Goal: Contribute content: Contribute content

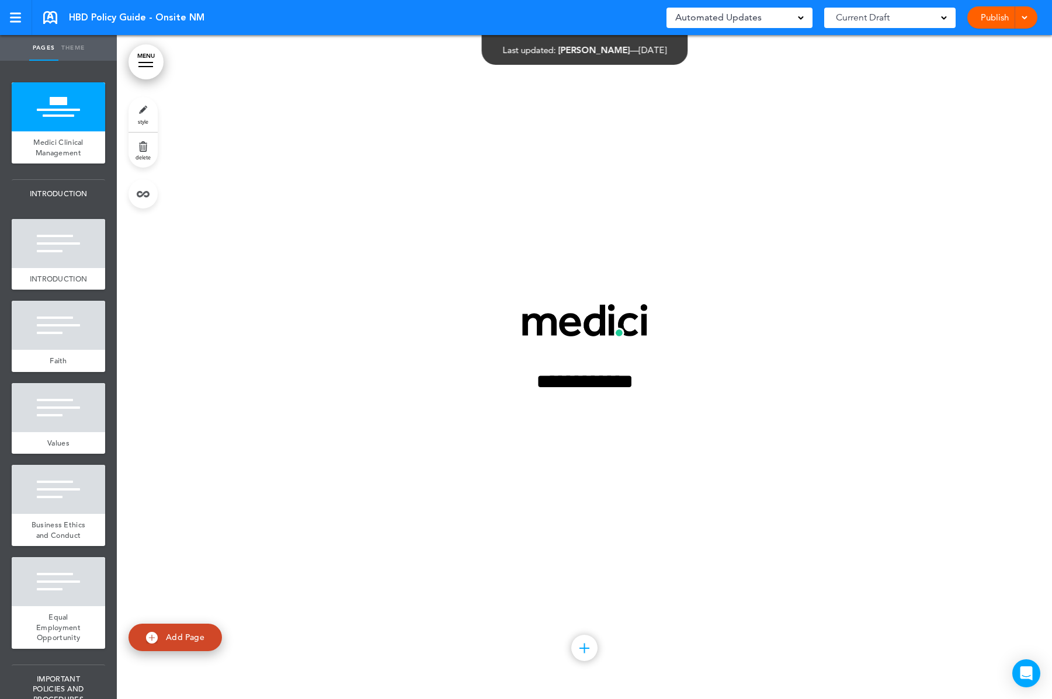
scroll to position [1029, 0]
click at [546, 321] on img at bounding box center [584, 320] width 125 height 22
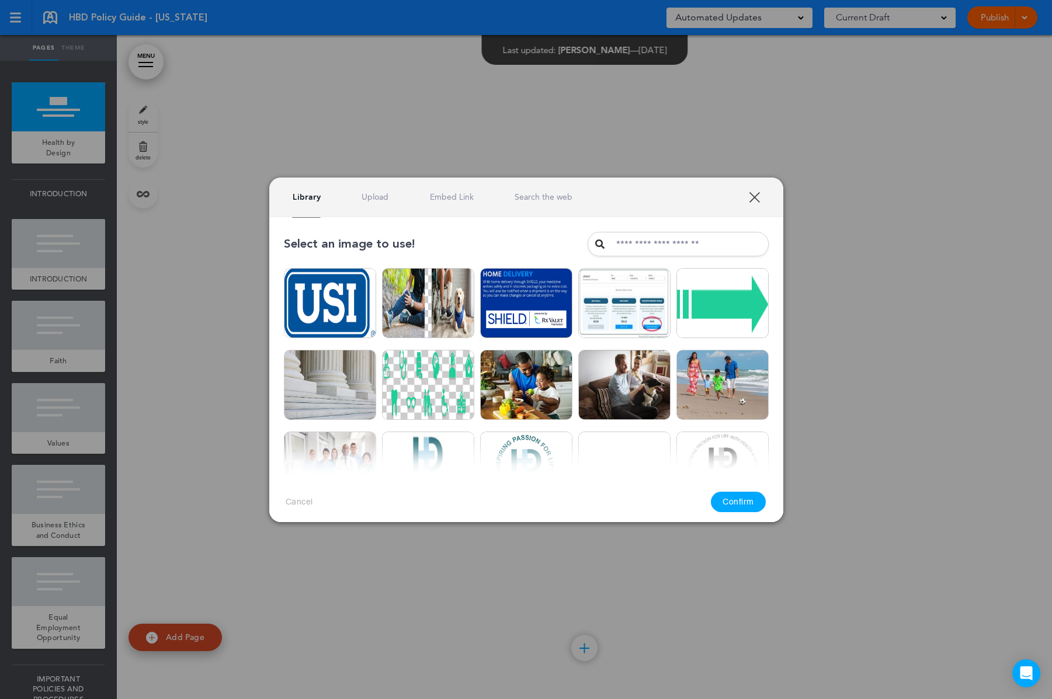
click at [383, 198] on link "Upload" at bounding box center [375, 197] width 27 height 11
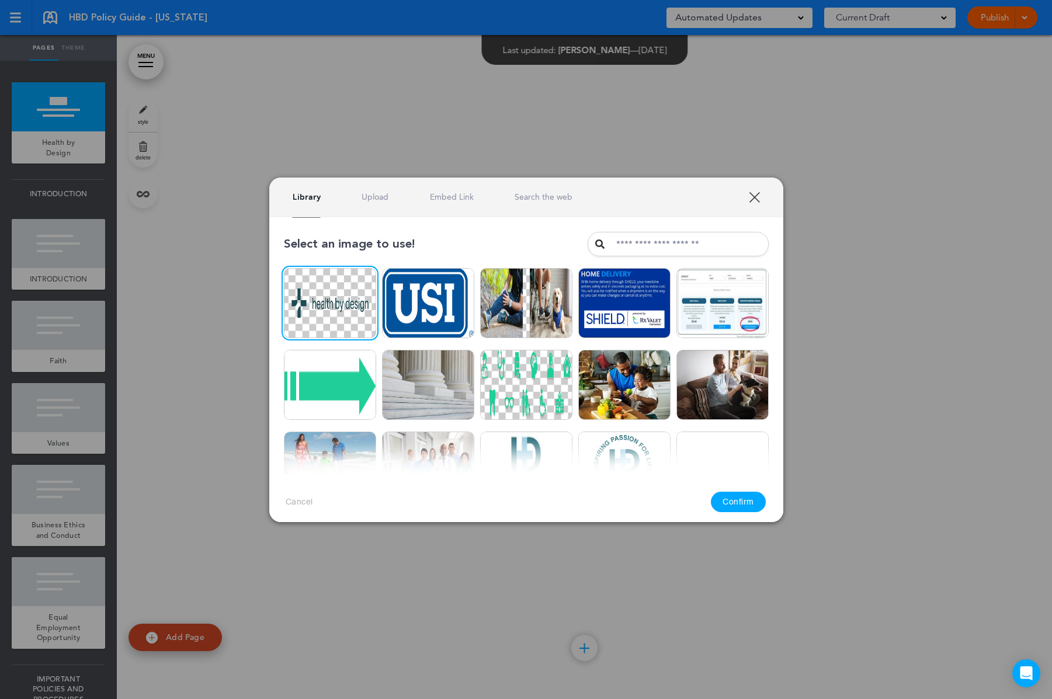
click at [751, 501] on button "Confirm" at bounding box center [738, 502] width 55 height 20
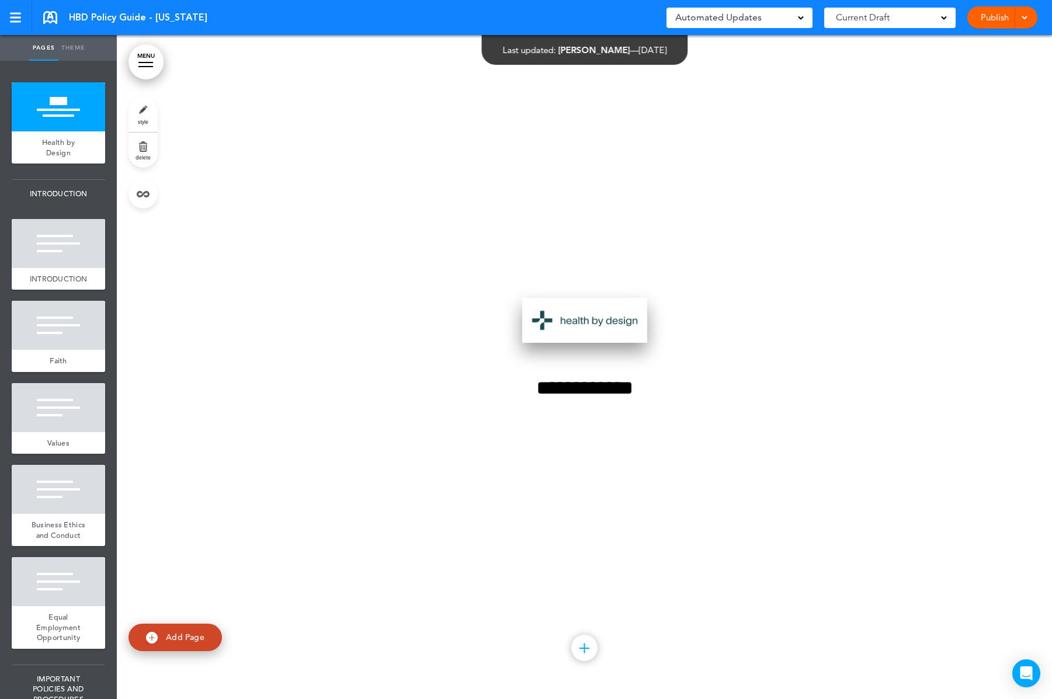
click at [587, 309] on img at bounding box center [584, 320] width 125 height 45
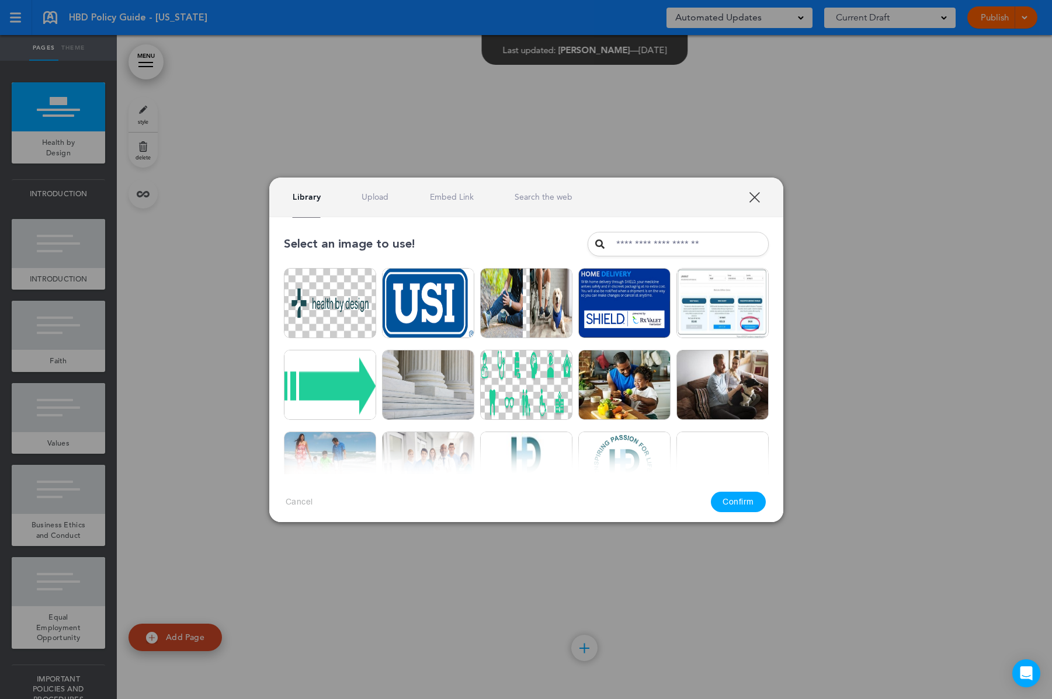
click at [381, 199] on link "Upload" at bounding box center [375, 197] width 27 height 11
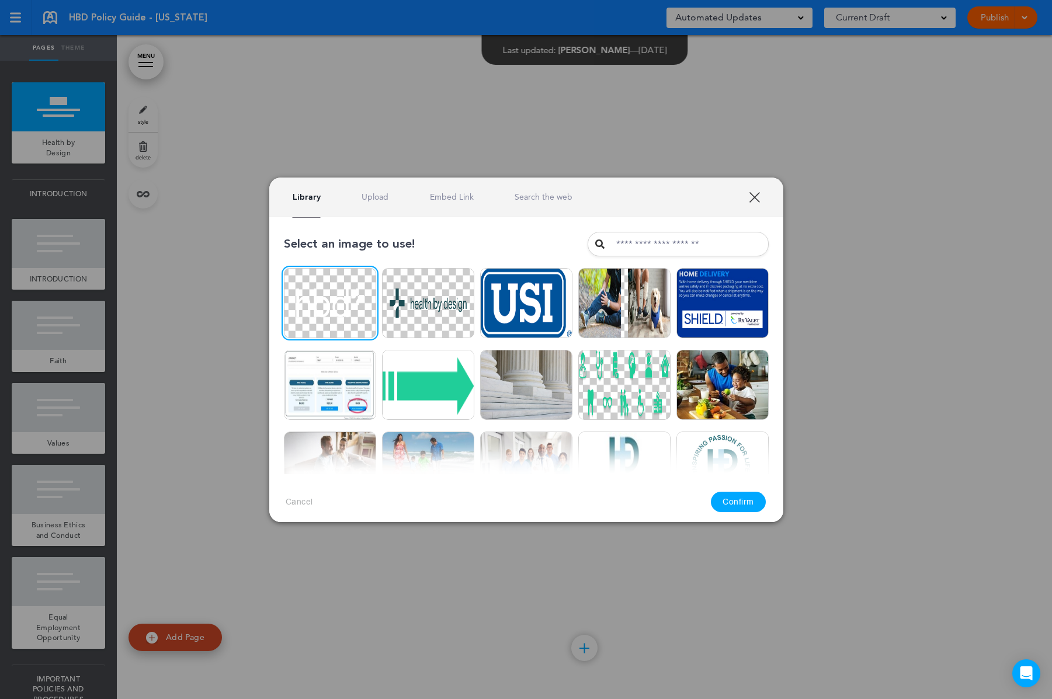
click at [370, 195] on link "Upload" at bounding box center [375, 197] width 27 height 11
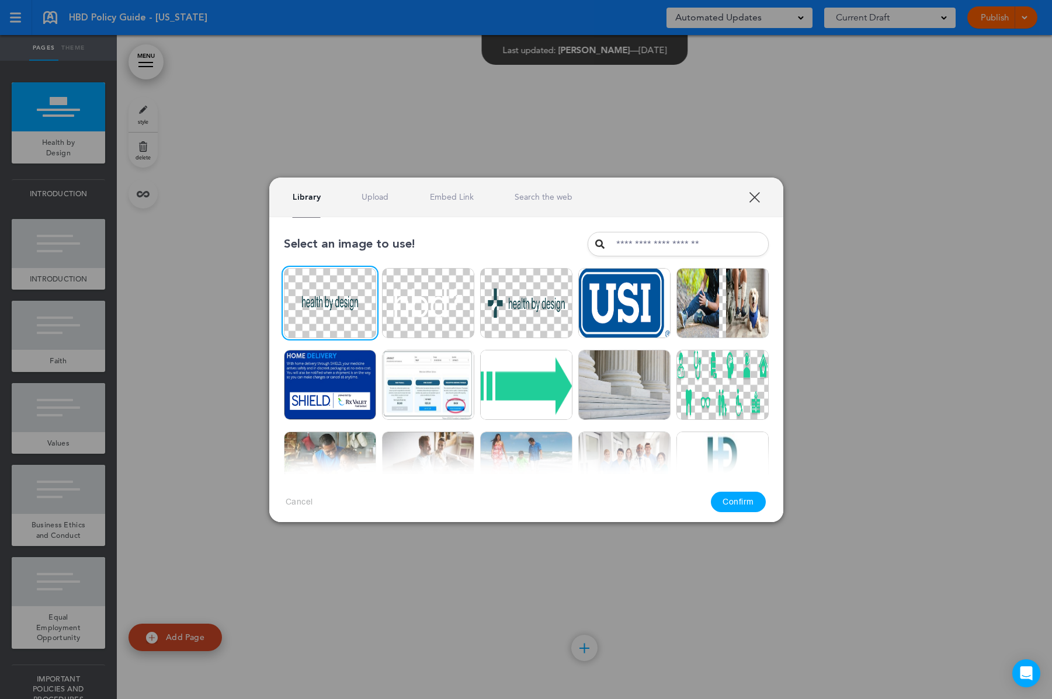
click at [374, 206] on div "Library Upload Embed Link Search the web" at bounding box center [526, 198] width 514 height 40
click at [371, 200] on link "Upload" at bounding box center [375, 197] width 27 height 11
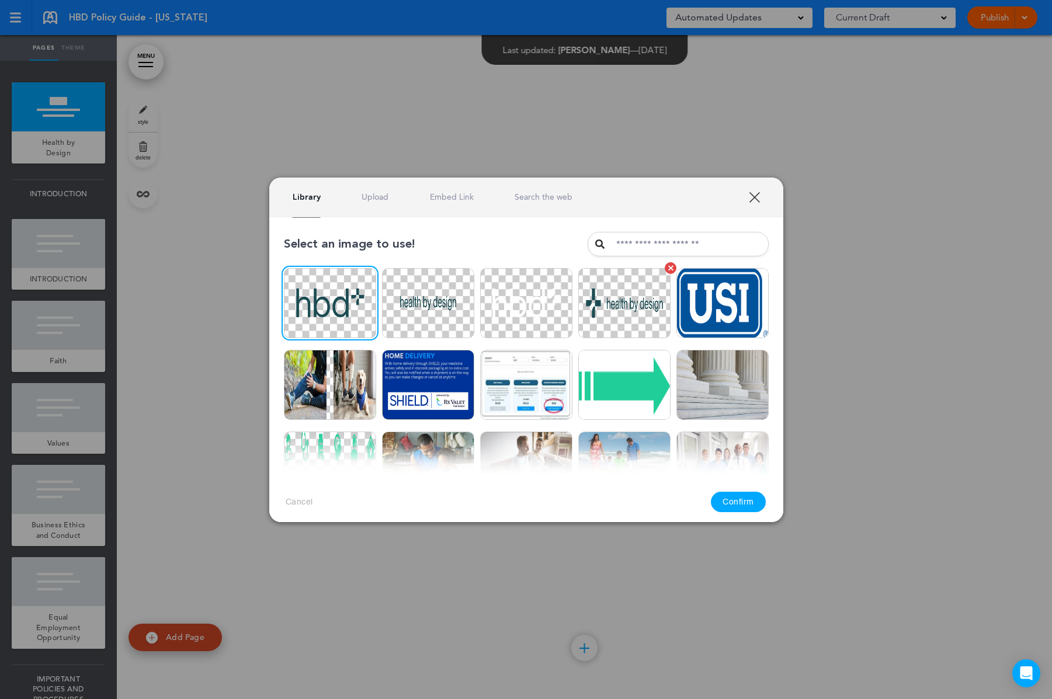
click at [646, 310] on img at bounding box center [624, 303] width 92 height 70
click at [730, 505] on button "Confirm" at bounding box center [738, 502] width 55 height 20
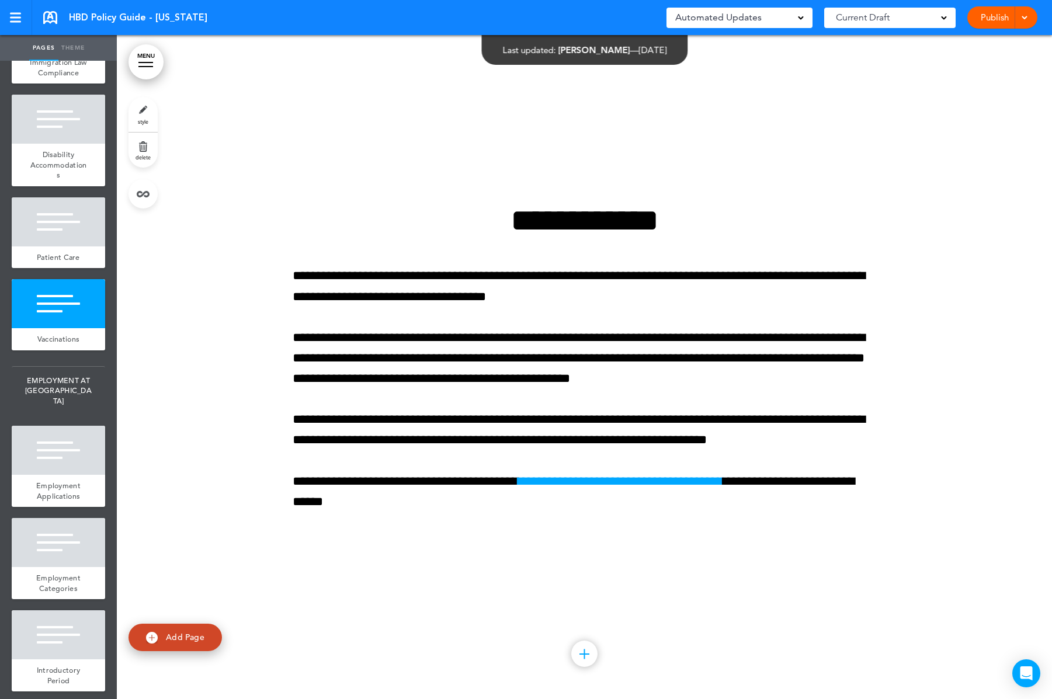
scroll to position [9339, 0]
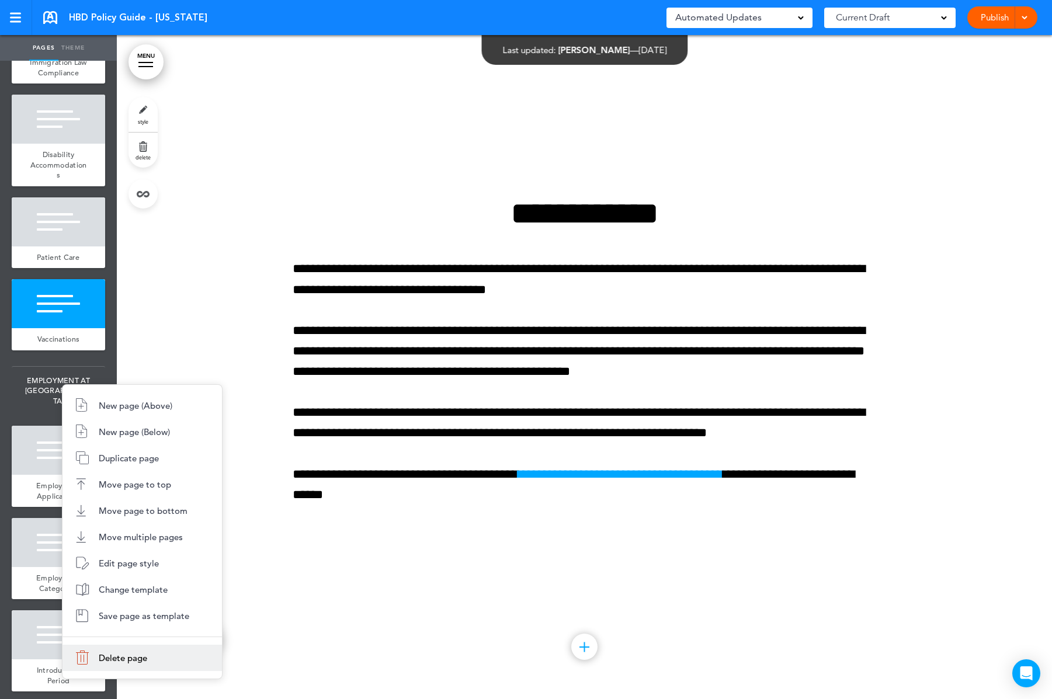
click at [96, 657] on li "Delete page" at bounding box center [142, 658] width 159 height 26
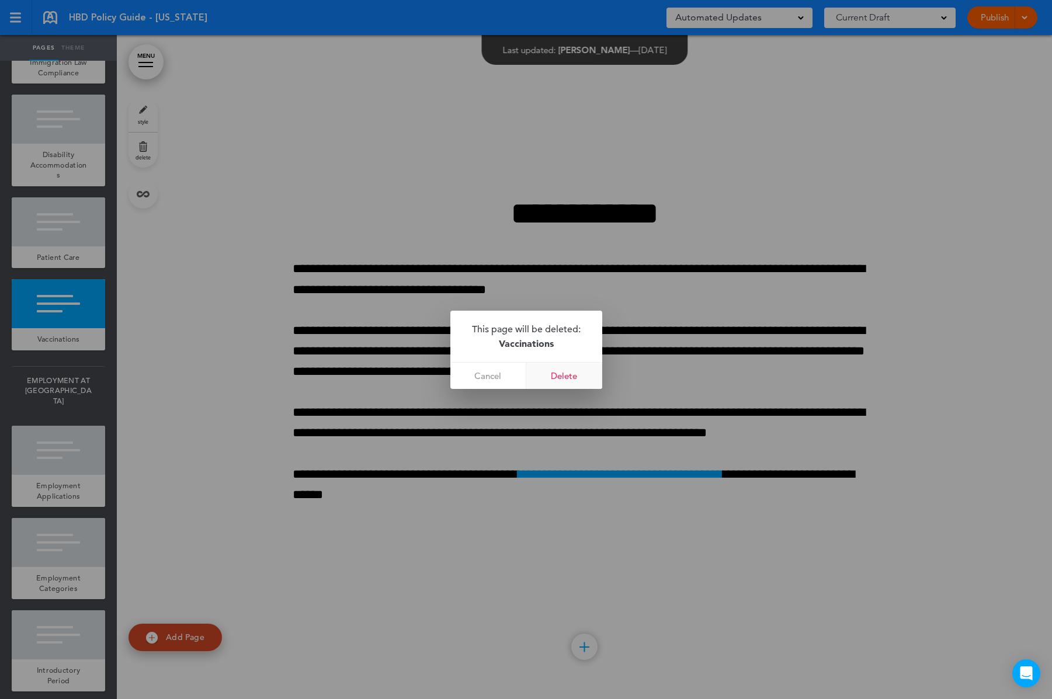
click at [573, 379] on link "Delete" at bounding box center [564, 376] width 76 height 26
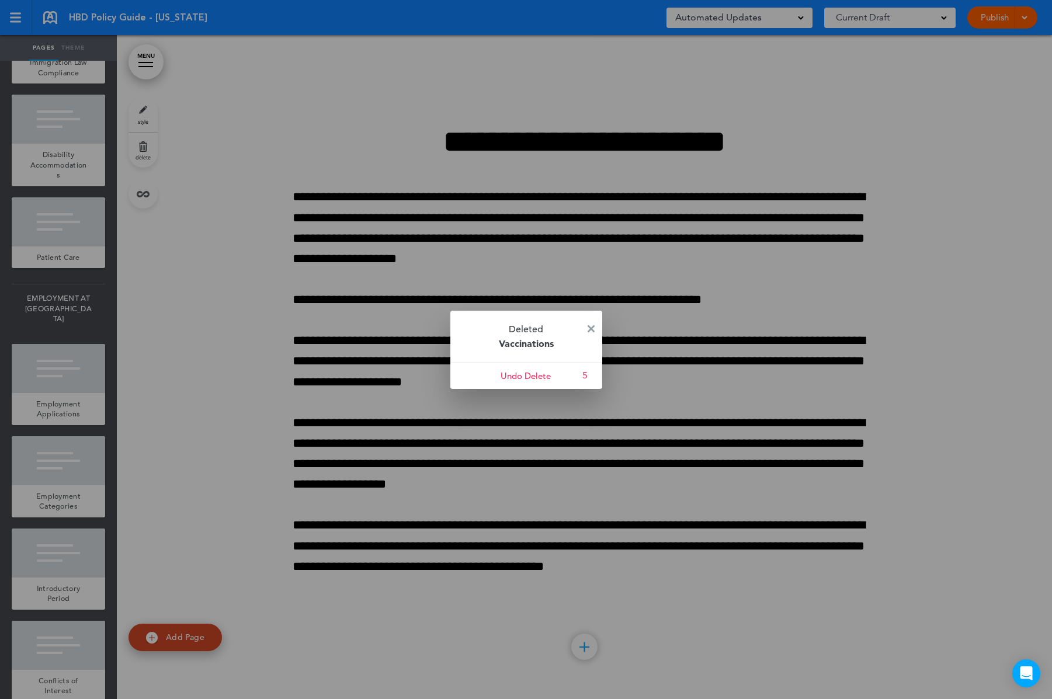
click at [592, 331] on link at bounding box center [591, 329] width 7 height 9
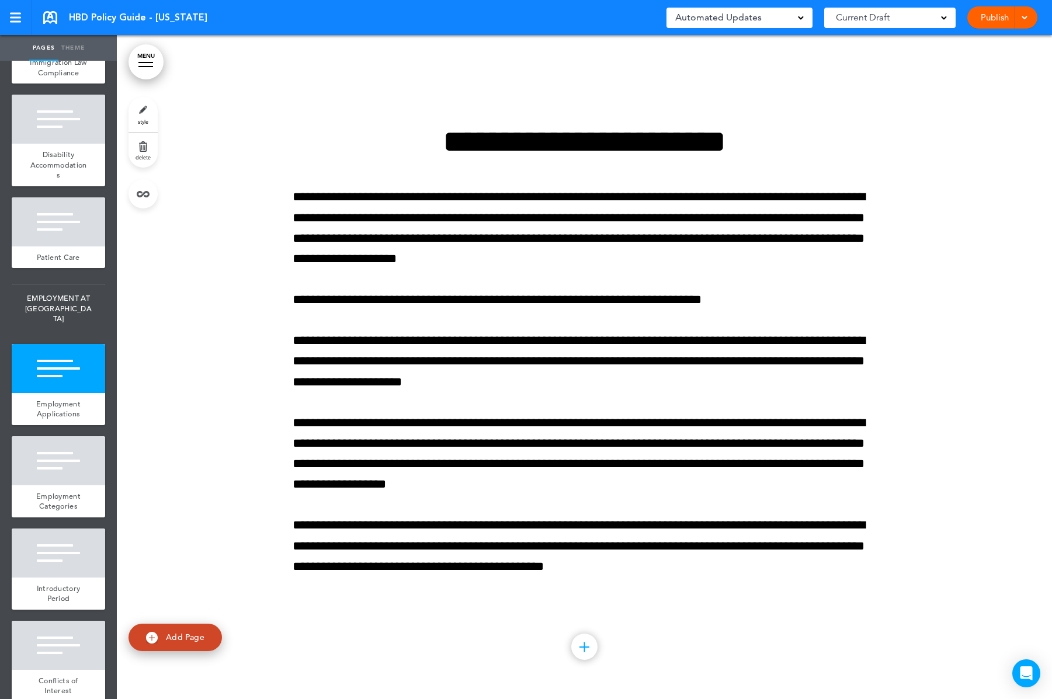
click at [984, 25] on link "Publish" at bounding box center [994, 17] width 37 height 22
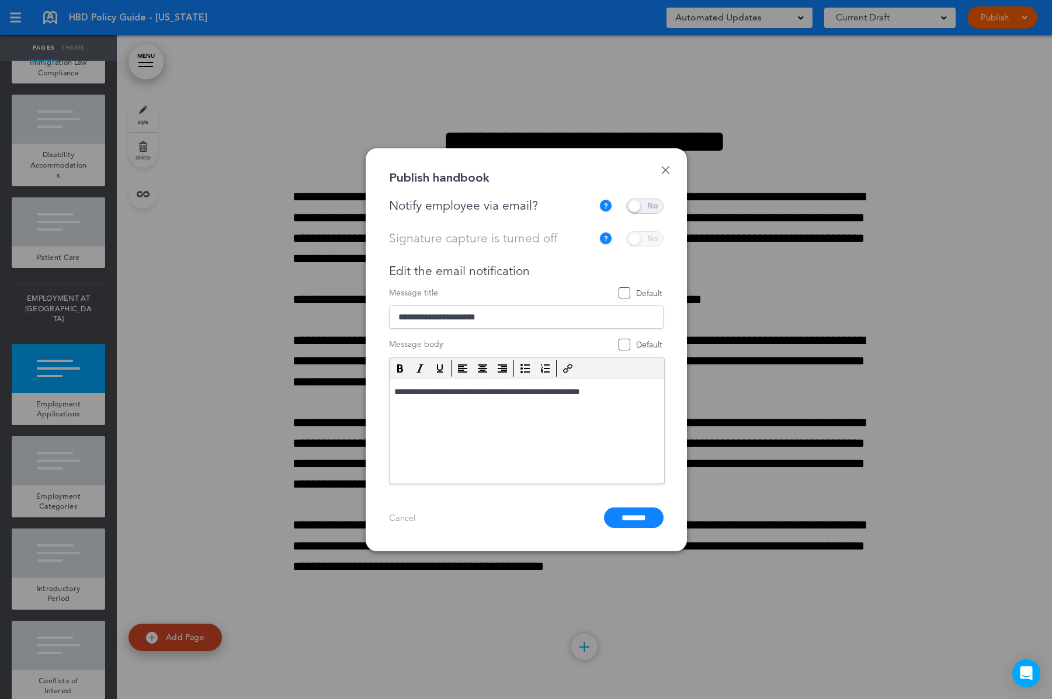
click at [638, 208] on span at bounding box center [644, 206] width 37 height 15
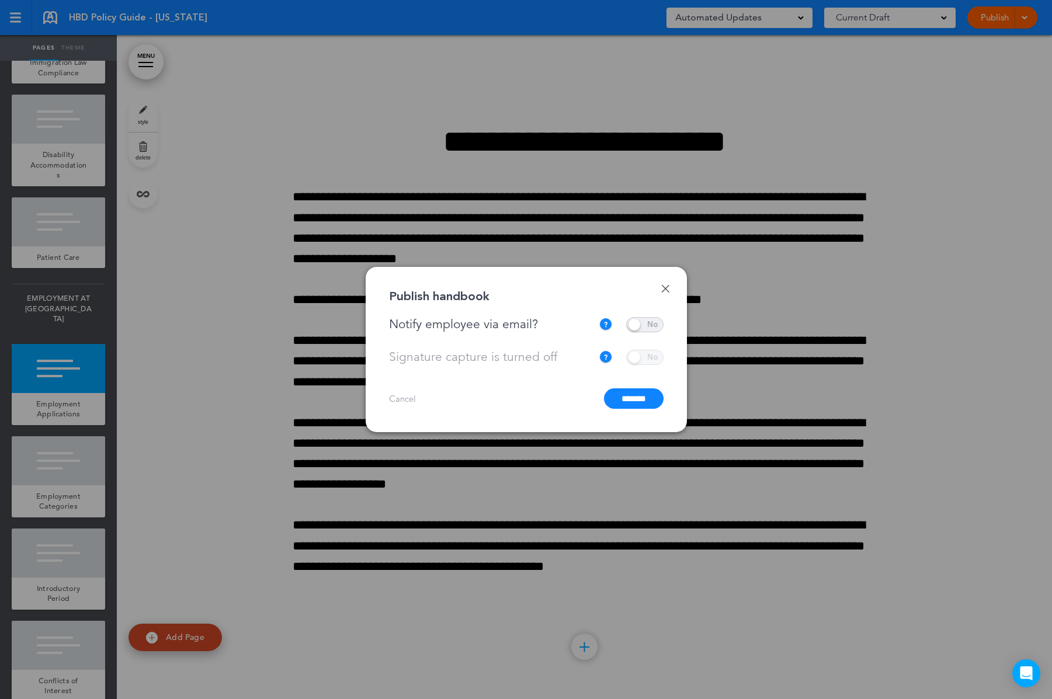
click at [620, 396] on input "*******" at bounding box center [634, 398] width 60 height 20
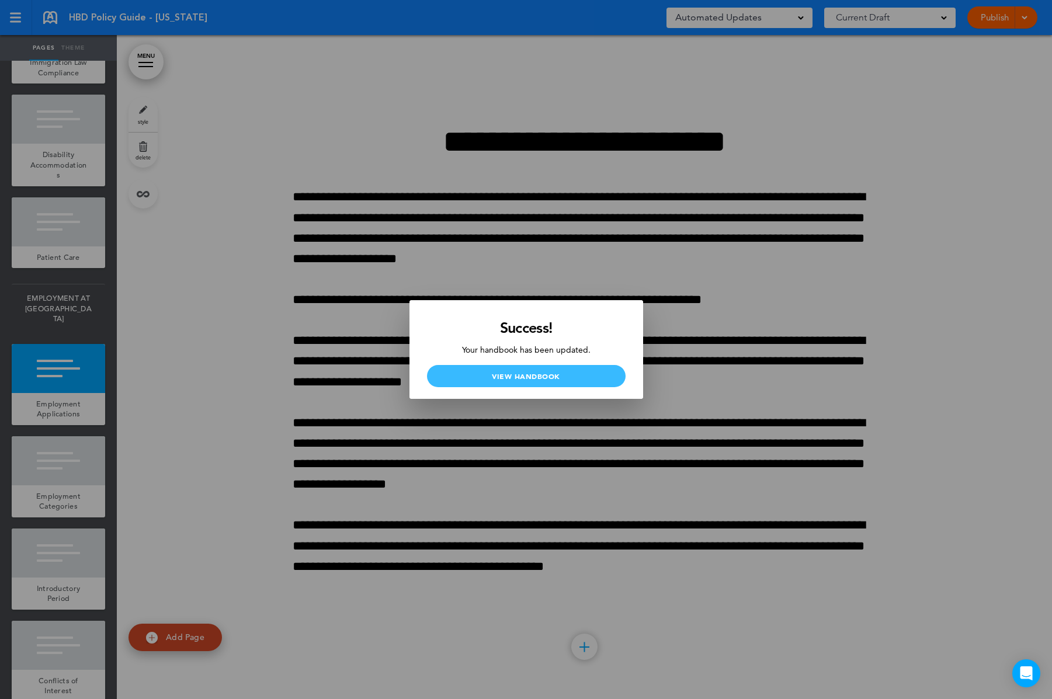
click at [522, 374] on link "View Handbook" at bounding box center [526, 376] width 199 height 22
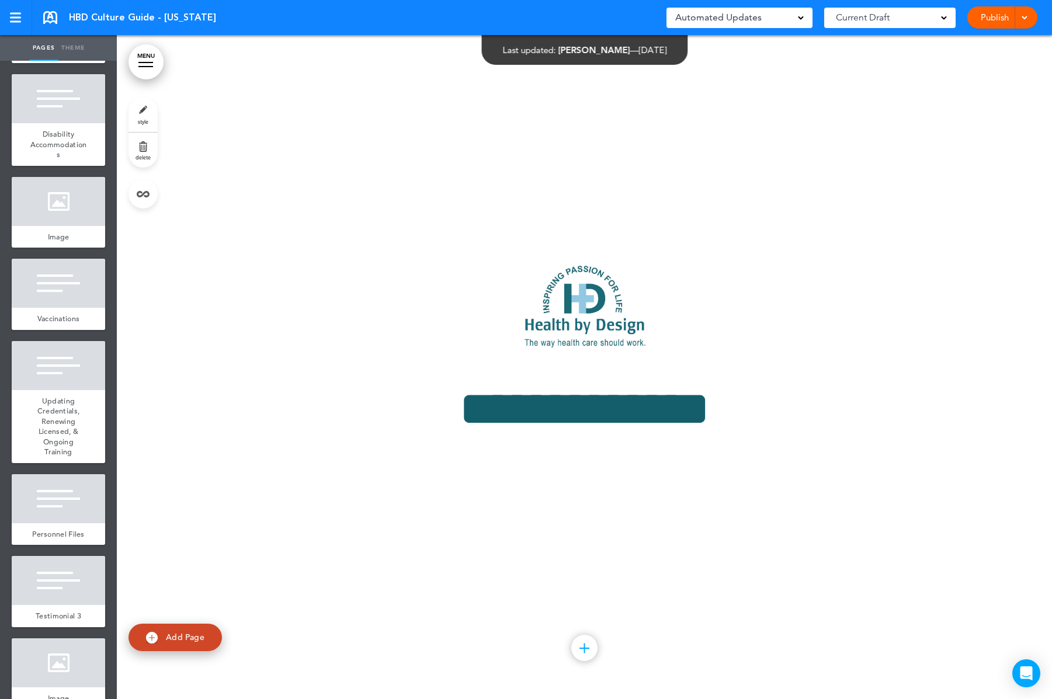
scroll to position [23411, 0]
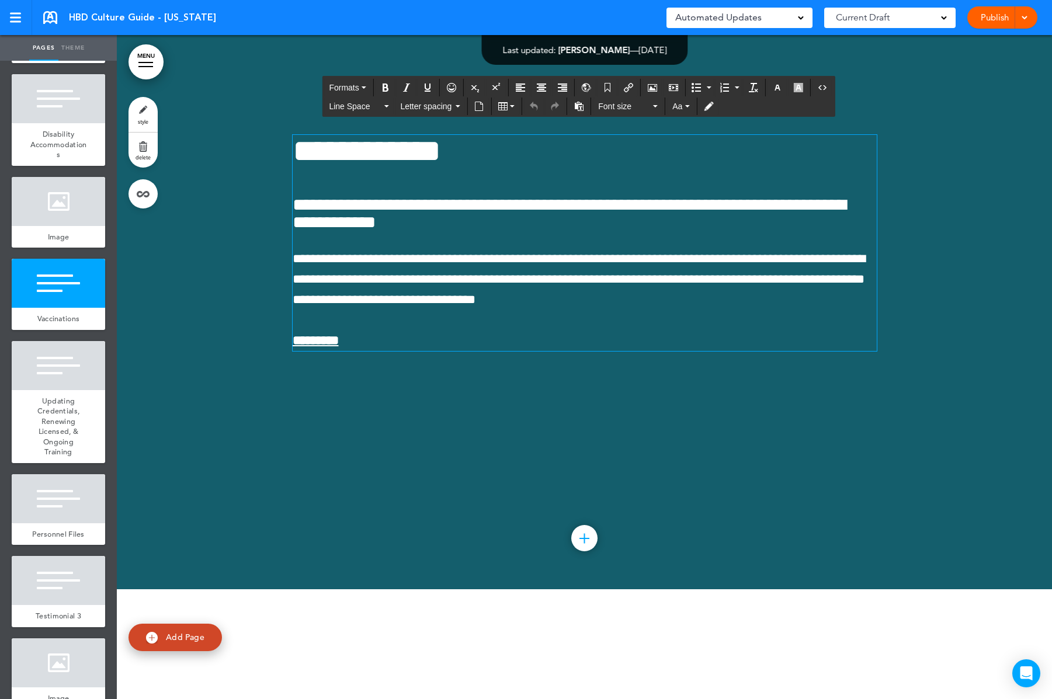
click at [249, 501] on div at bounding box center [584, 257] width 935 height 664
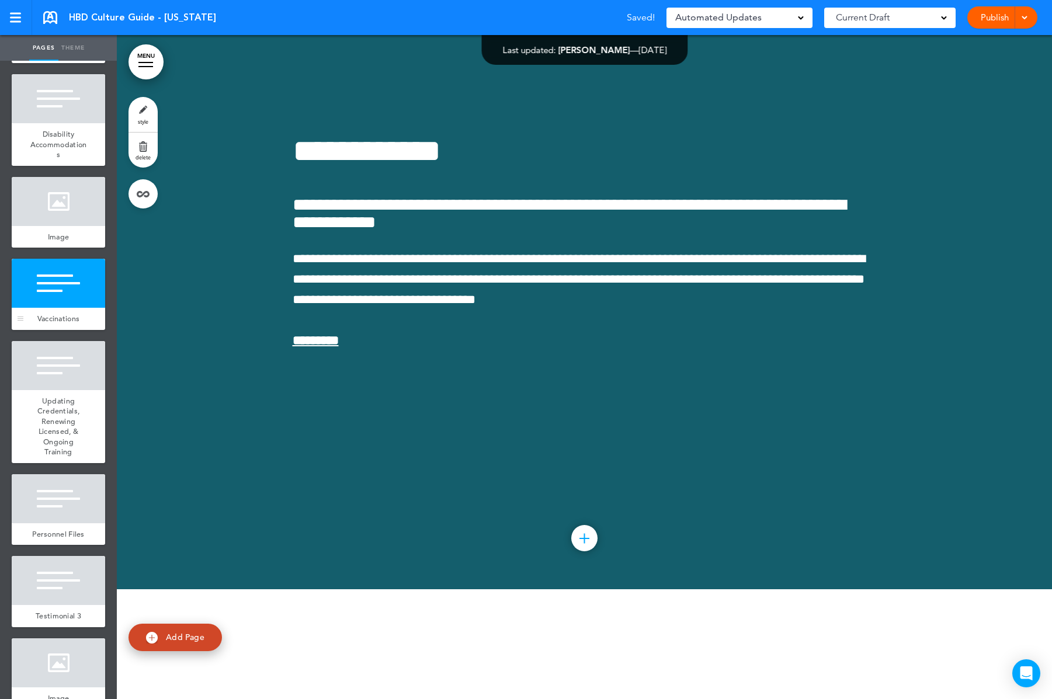
click at [81, 330] on div "Vaccinations" at bounding box center [58, 319] width 93 height 22
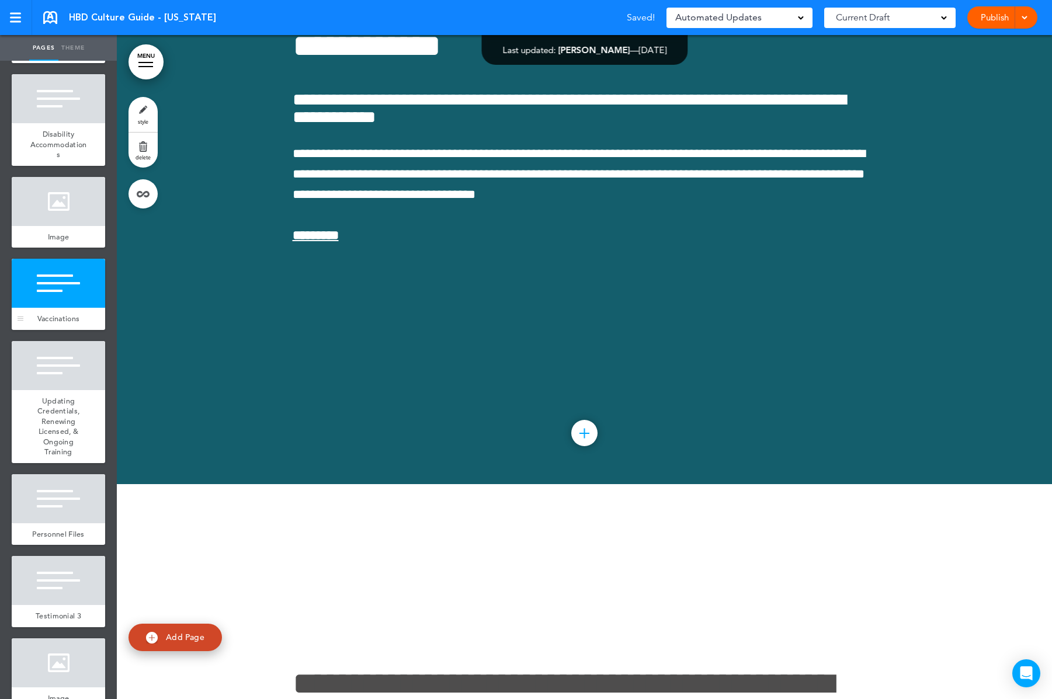
scroll to position [23518, 0]
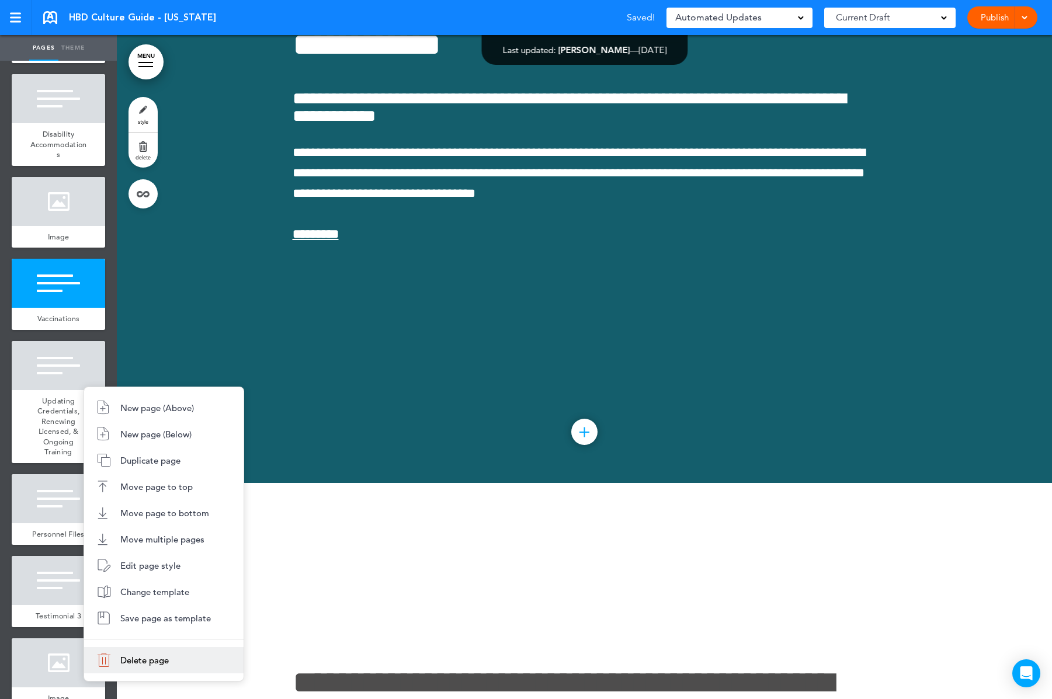
click at [129, 657] on span "Delete page" at bounding box center [144, 660] width 48 height 11
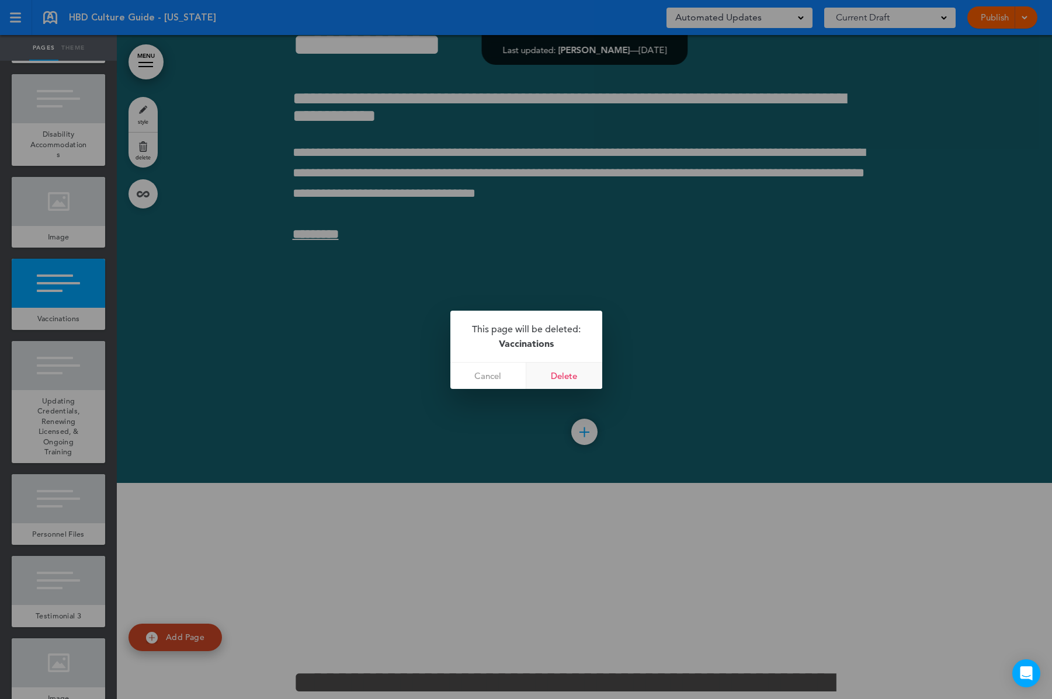
click at [574, 376] on link "Delete" at bounding box center [564, 376] width 76 height 26
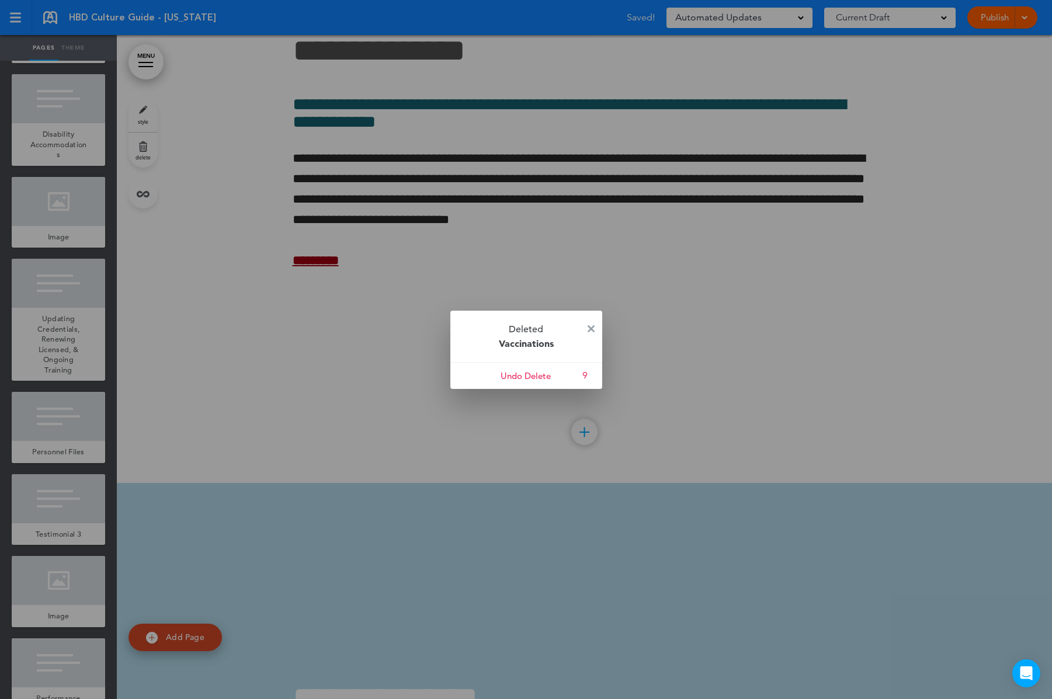
click at [594, 324] on p "Deleted Vaccinations" at bounding box center [526, 336] width 152 height 51
